Goal: Task Accomplishment & Management: Use online tool/utility

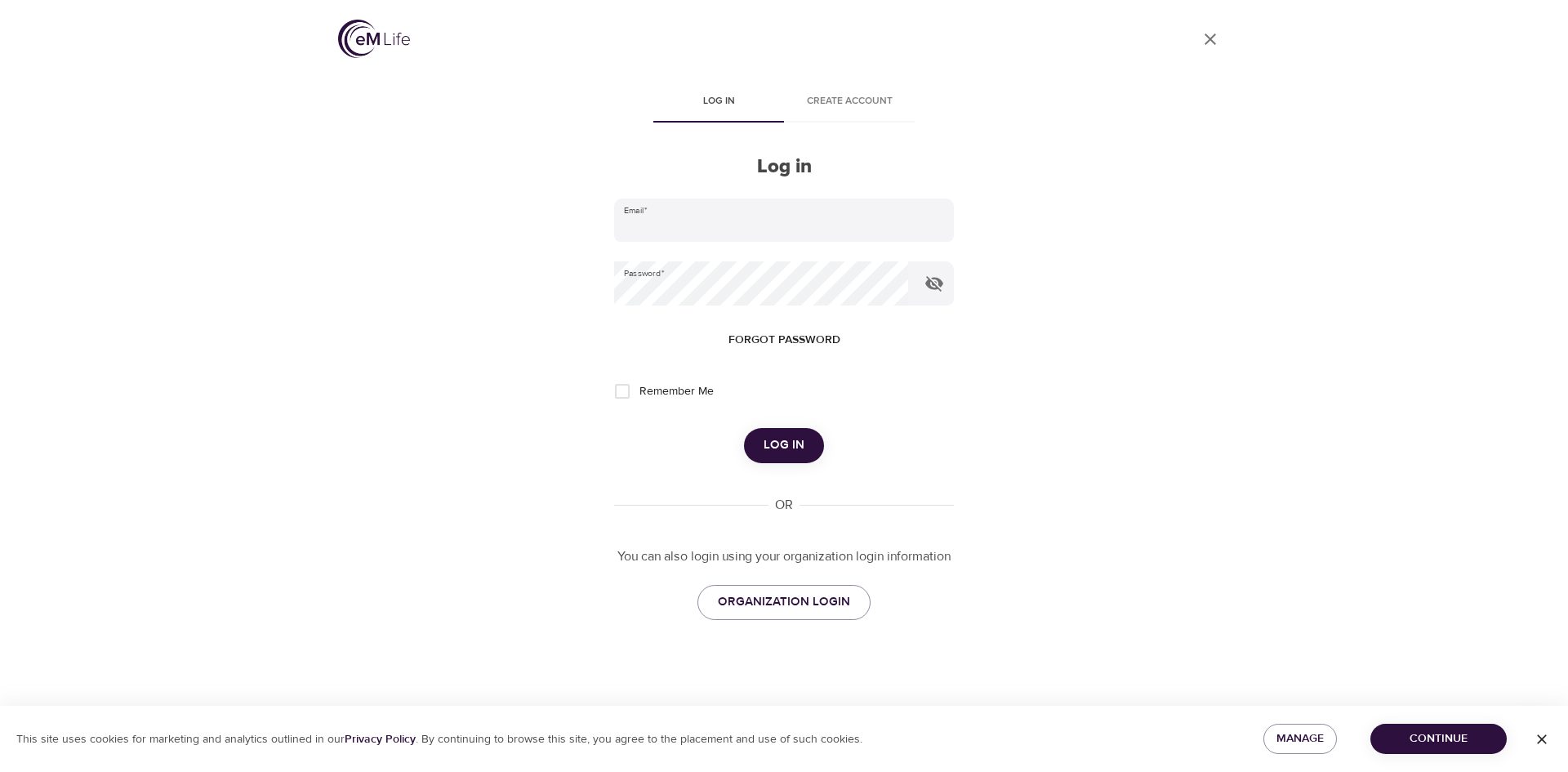
type input "[EMAIL_ADDRESS][DOMAIN_NAME]"
click at [796, 445] on span "Log in" at bounding box center [784, 445] width 41 height 21
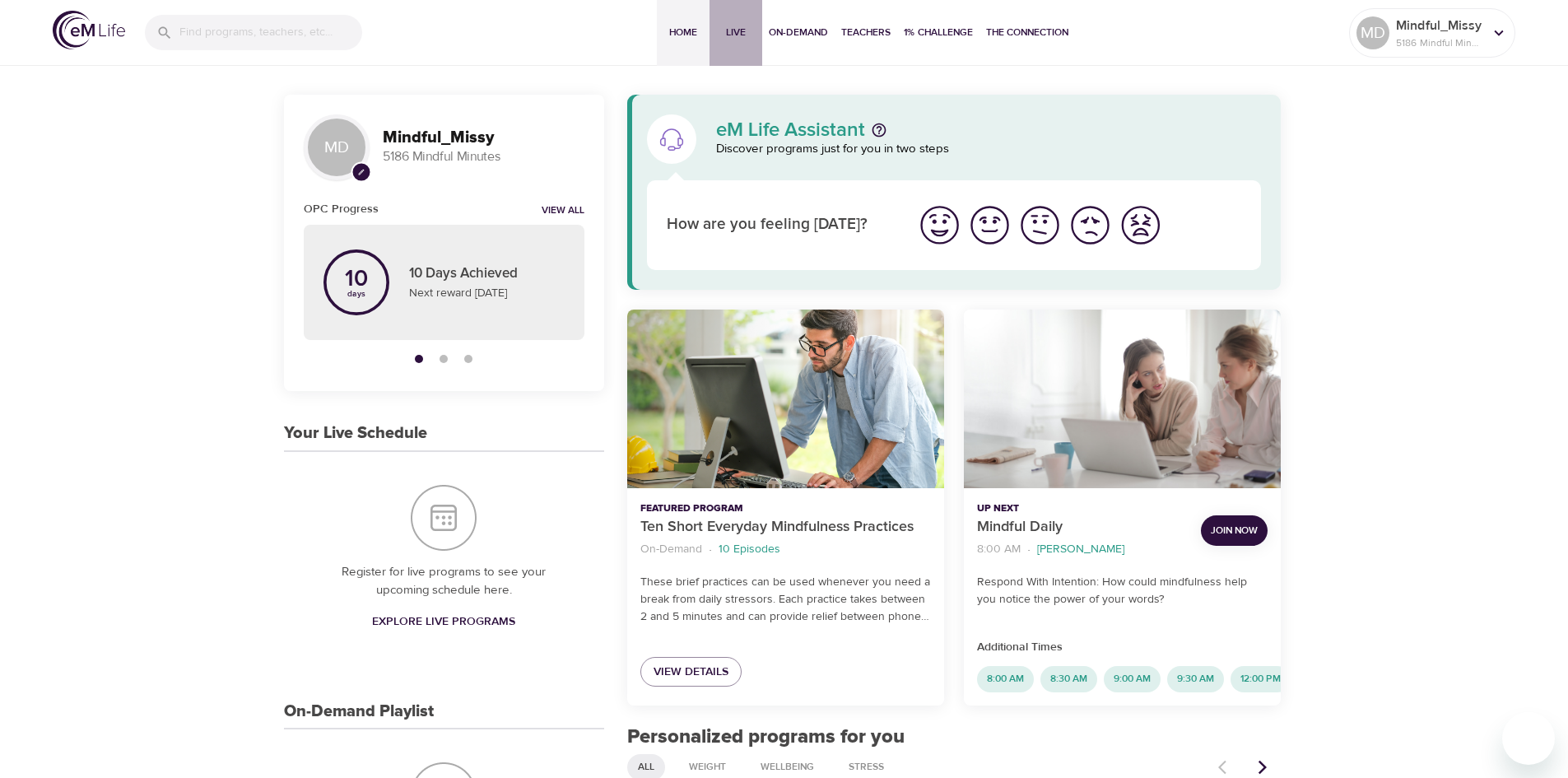
click at [743, 40] on span "Live" at bounding box center [735, 32] width 39 height 17
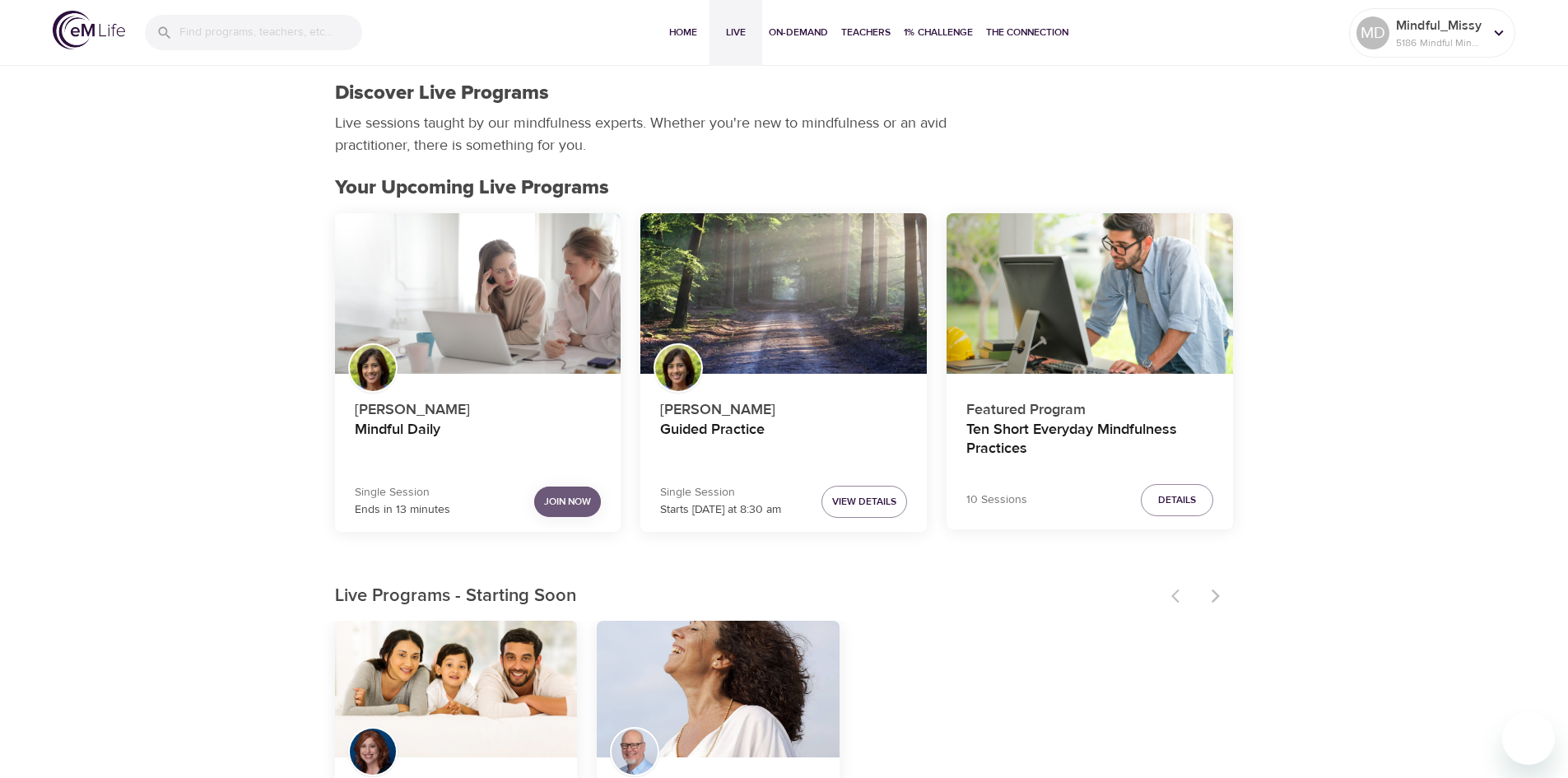
click at [584, 499] on span "Join Now" at bounding box center [568, 501] width 47 height 17
